Goal: Task Accomplishment & Management: Manage account settings

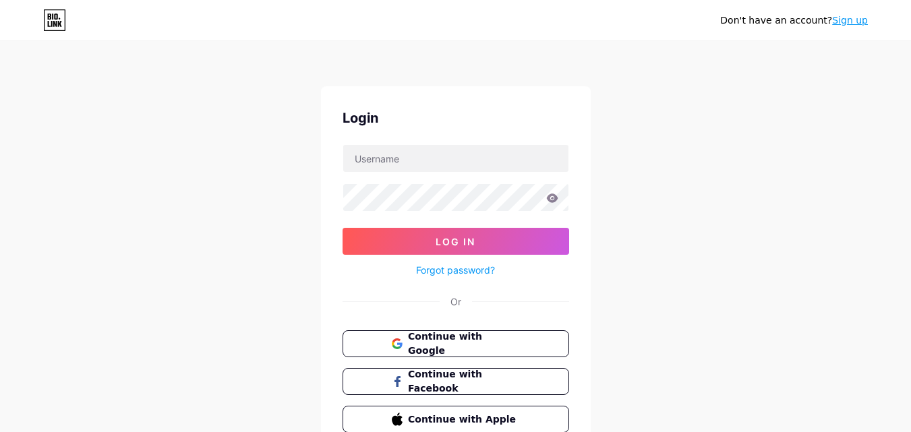
scroll to position [65, 0]
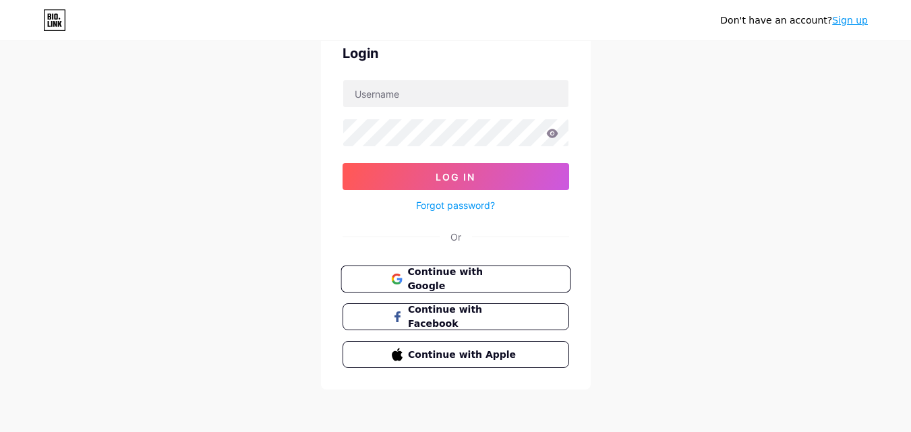
click at [478, 276] on span "Continue with Google" at bounding box center [463, 279] width 113 height 29
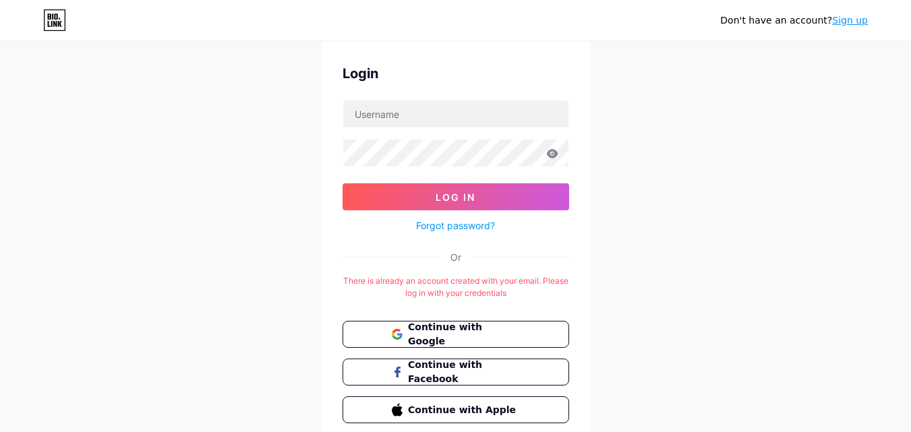
scroll to position [67, 0]
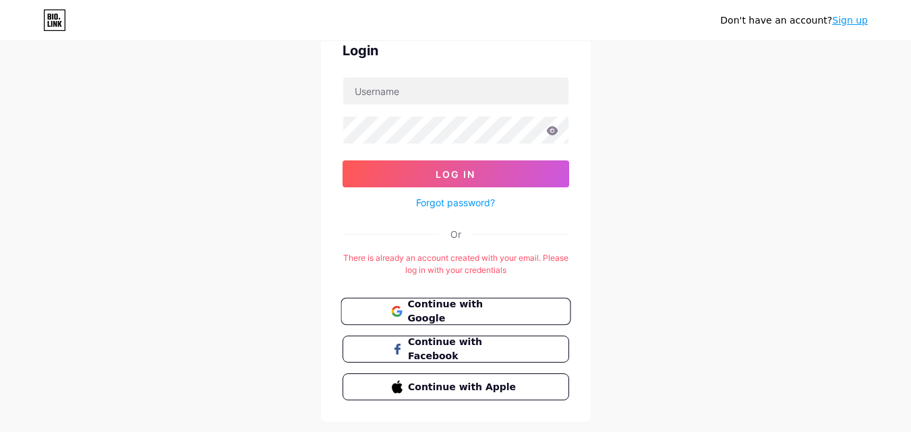
click at [467, 313] on span "Continue with Google" at bounding box center [463, 311] width 113 height 29
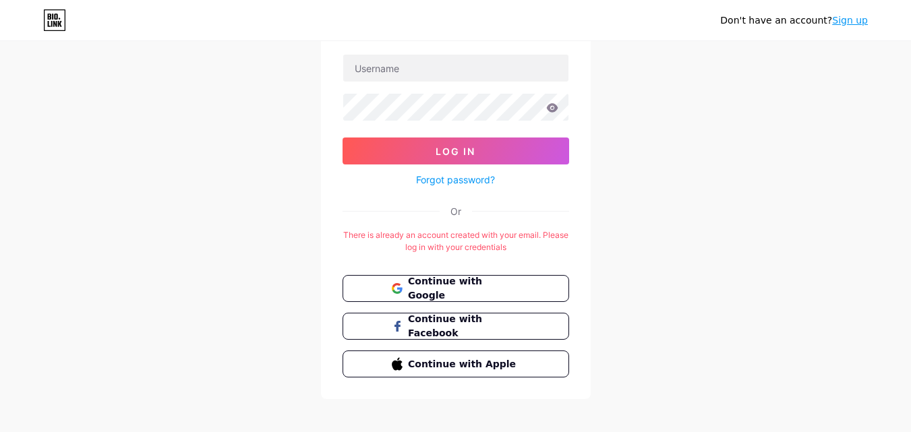
scroll to position [100, 0]
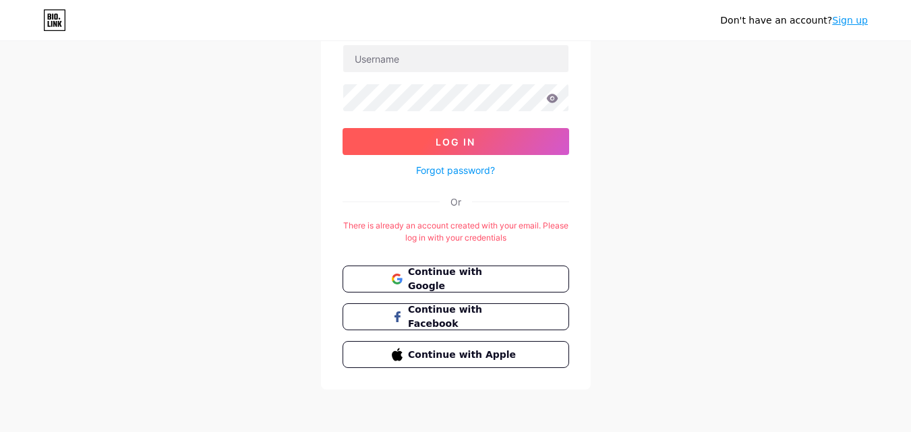
click at [472, 145] on span "Log In" at bounding box center [456, 141] width 40 height 11
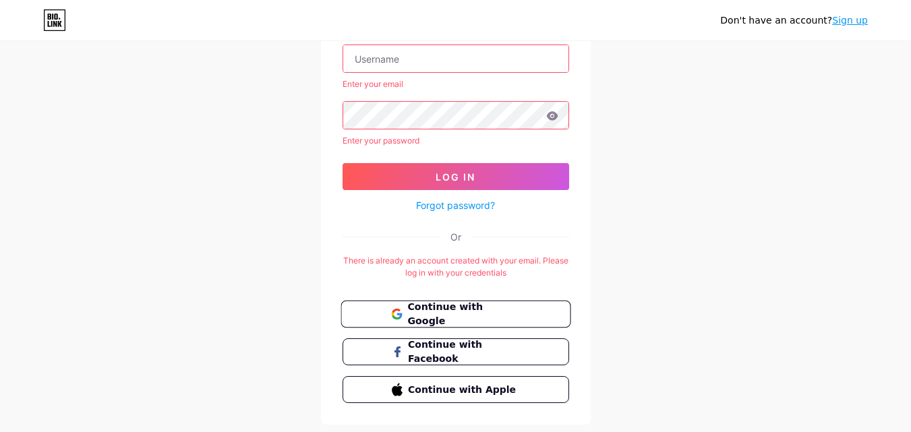
click at [434, 322] on button "Continue with Google" at bounding box center [456, 315] width 230 height 28
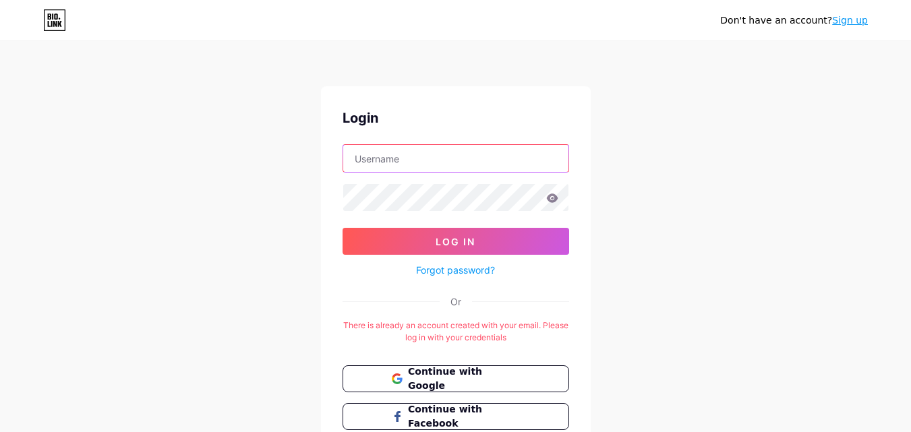
click at [403, 159] on input "text" at bounding box center [455, 158] width 225 height 27
type input "magnetichub9@gmail.com"
drag, startPoint x: 414, startPoint y: 156, endPoint x: 516, endPoint y: 153, distance: 101.9
click at [516, 153] on input "magnetichub9@gmail.com" at bounding box center [455, 158] width 225 height 27
click at [432, 211] on div at bounding box center [456, 197] width 227 height 28
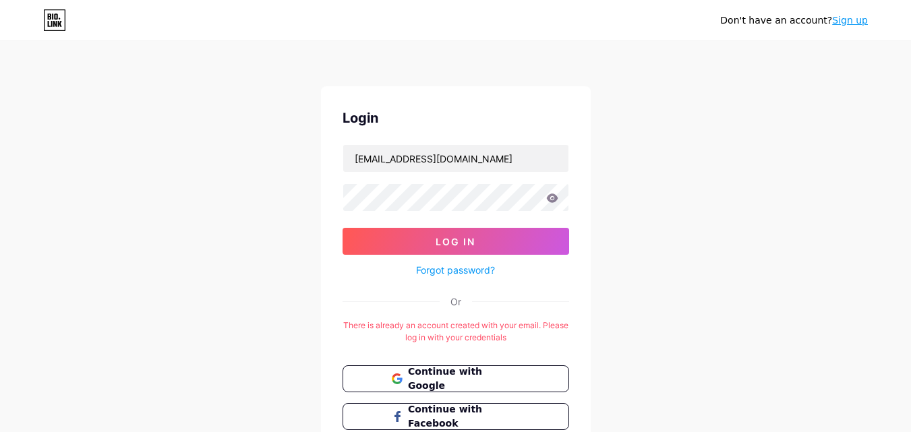
click at [468, 221] on form "magnetichub9@gmail.com Log In Forgot password?" at bounding box center [456, 211] width 227 height 134
click at [470, 231] on button "Log In" at bounding box center [456, 241] width 227 height 27
click at [471, 241] on span "Log In" at bounding box center [456, 241] width 40 height 11
